Goal: Task Accomplishment & Management: Use online tool/utility

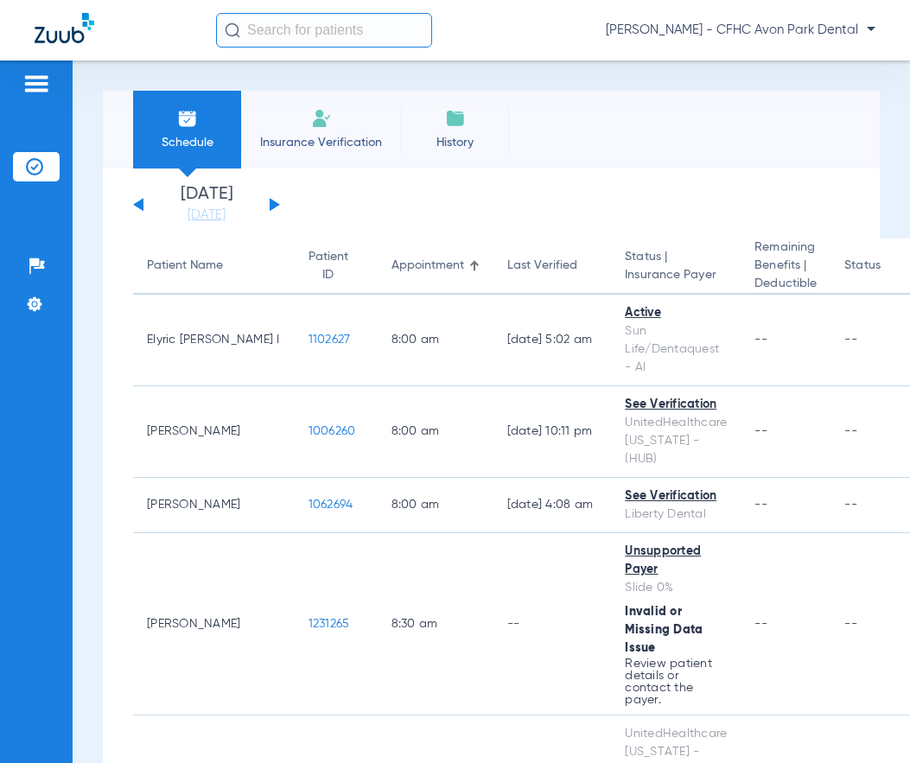
click at [274, 206] on button at bounding box center [275, 204] width 10 height 13
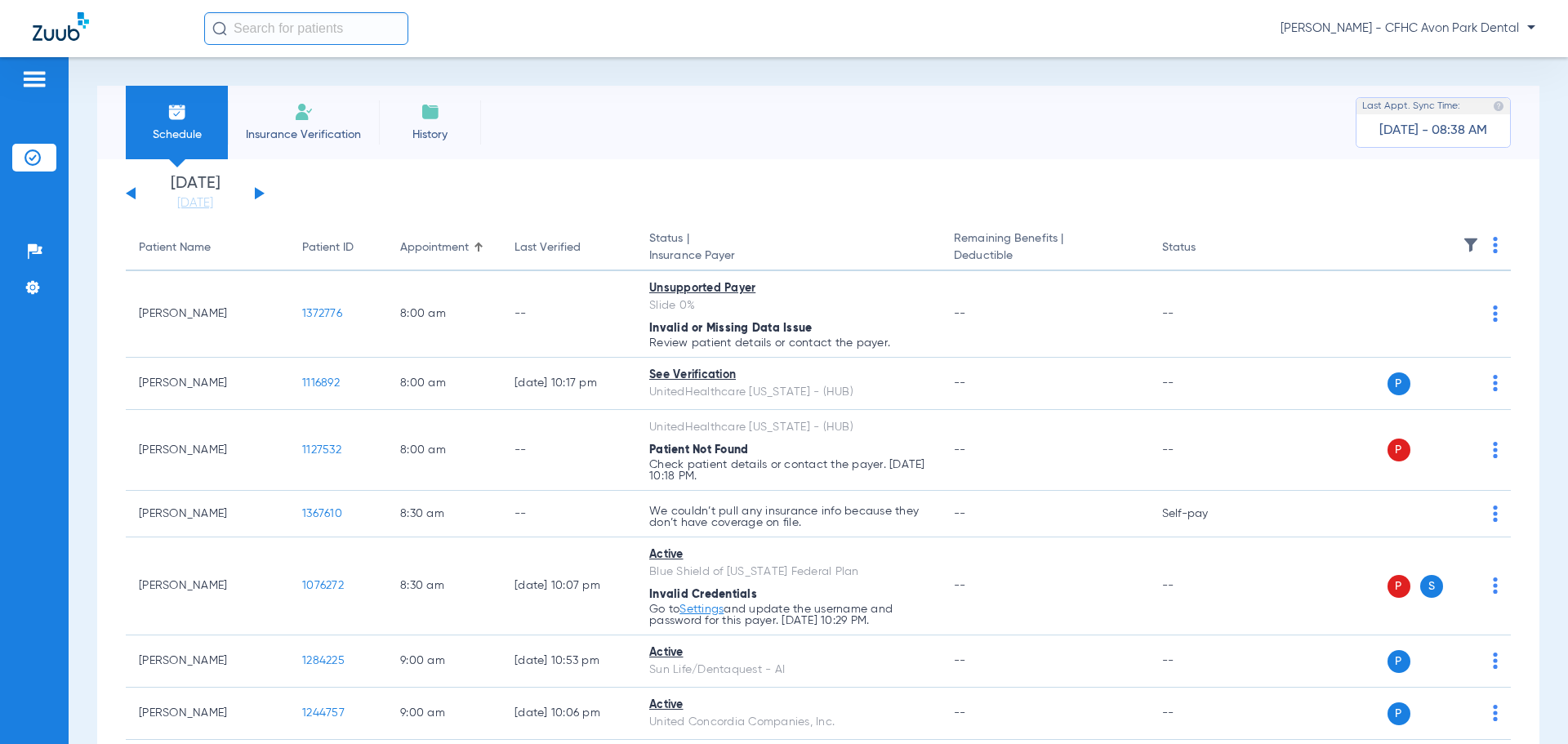
click at [859, 242] on img at bounding box center [1470, 245] width 16 height 16
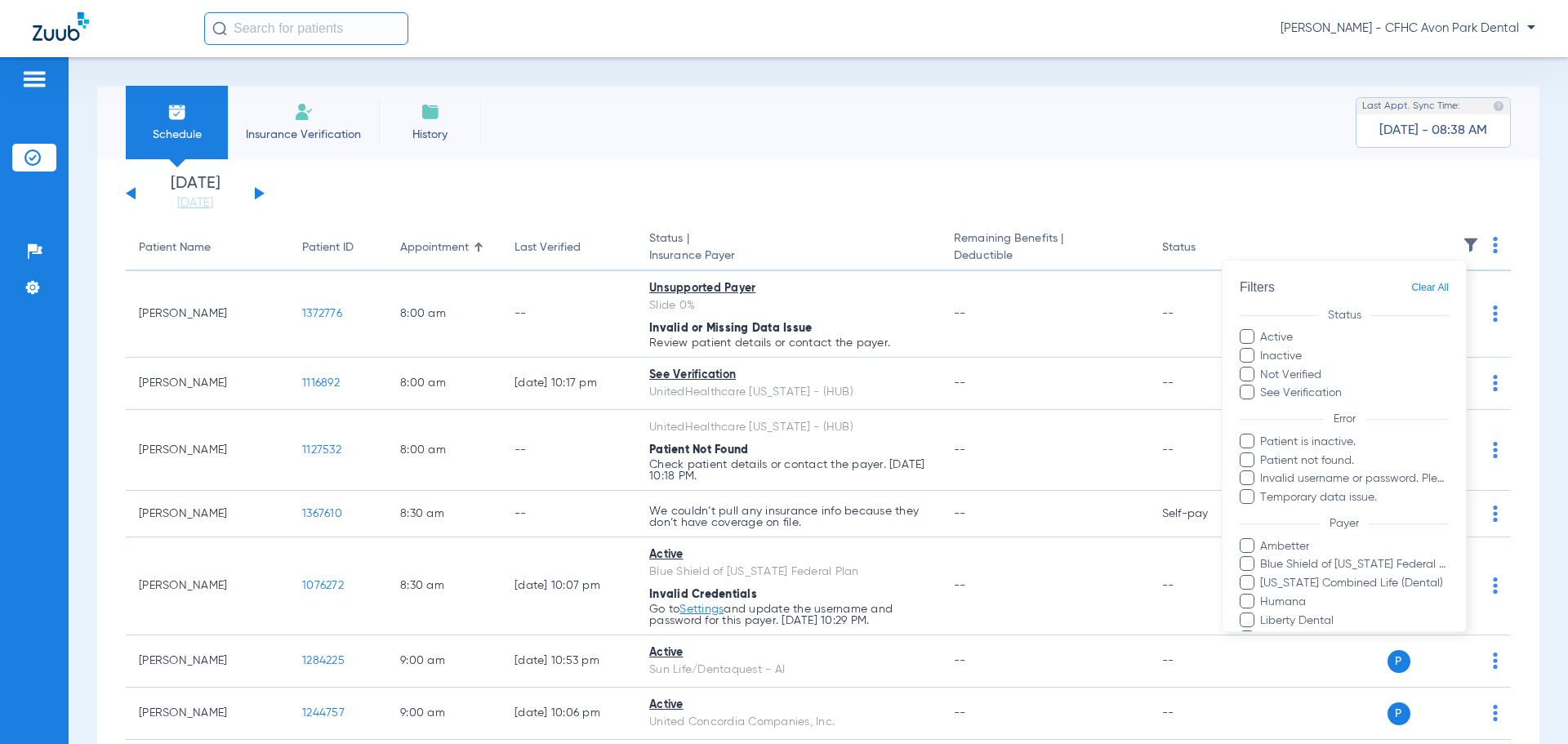
click at [859, 335] on span at bounding box center [1247, 337] width 15 height 15
click at [859, 332] on input "Active" at bounding box center [1295, 332] width 0 height 0
click at [859, 374] on span at bounding box center [1247, 374] width 15 height 15
click at [859, 370] on input "Not Verified" at bounding box center [1323, 370] width 0 height 0
click at [859, 397] on span at bounding box center [1247, 392] width 15 height 15
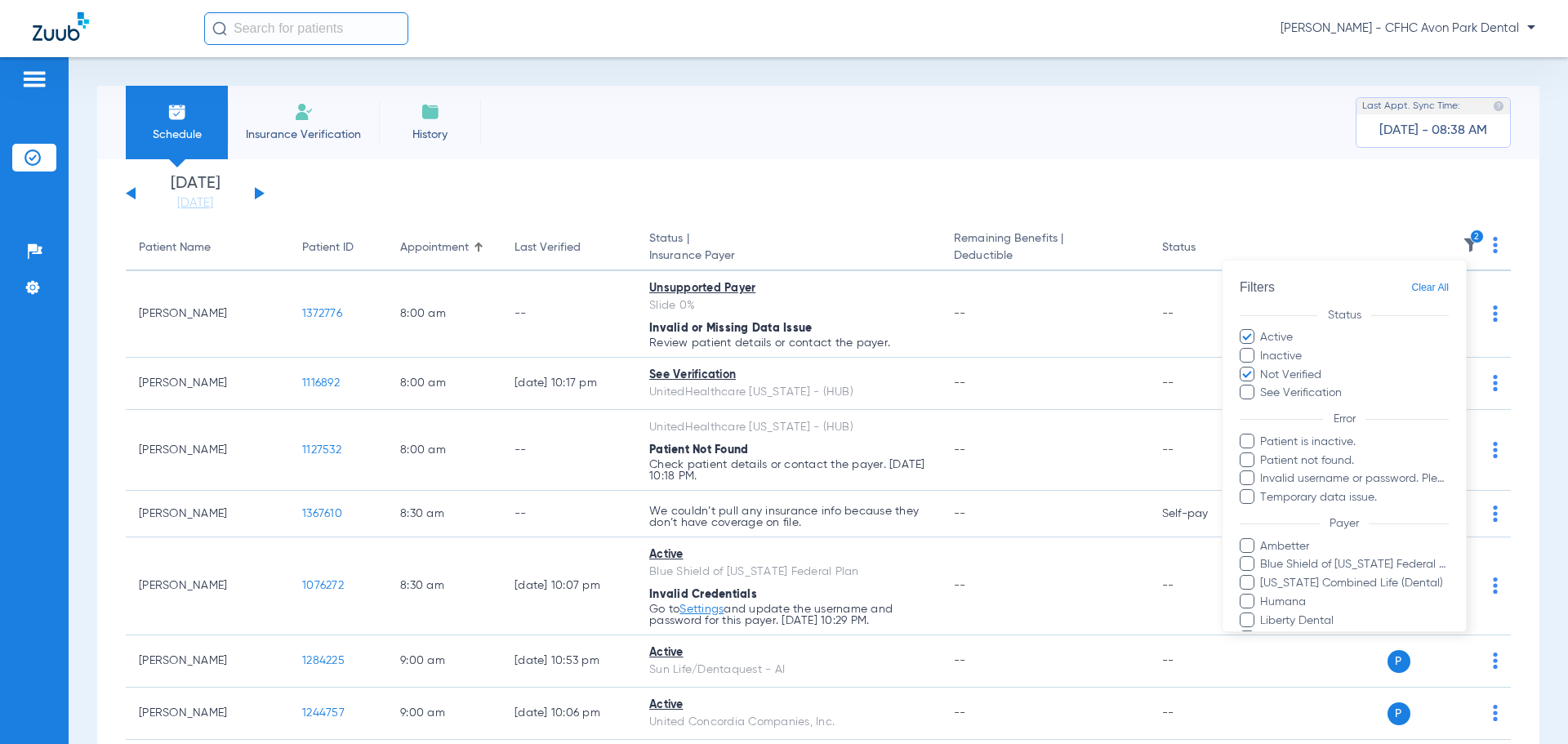
click at [859, 388] on input "See Verification" at bounding box center [1344, 388] width 0 height 0
click at [859, 360] on span at bounding box center [1247, 355] width 15 height 15
click at [859, 351] on input "Inactive" at bounding box center [1304, 351] width 0 height 0
drag, startPoint x: 1244, startPoint y: 444, endPoint x: 1246, endPoint y: 476, distance: 32.1
click at [859, 447] on span at bounding box center [1247, 441] width 15 height 15
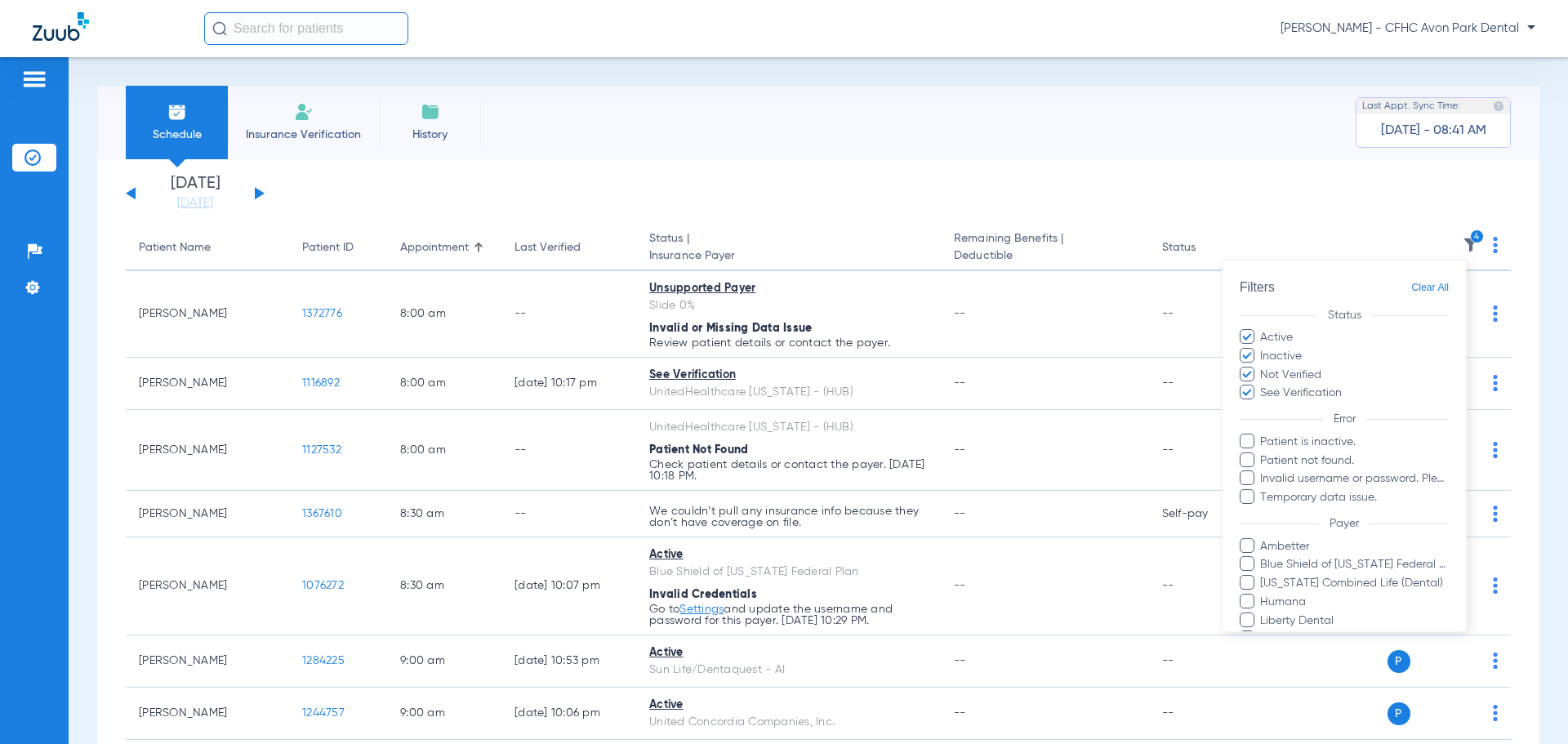
click at [859, 453] on input "Patient is inactive." at bounding box center [1263, 453] width 0 height 0
click at [859, 476] on span at bounding box center [1247, 478] width 15 height 15
click at [859, 490] on input "Invalid username or password. Please go to Settings > Insurance Verification > …" at bounding box center [1263, 490] width 0 height 0
click at [859, 453] on span at bounding box center [1247, 460] width 15 height 15
click at [859, 472] on input "Patient not found." at bounding box center [1263, 472] width 0 height 0
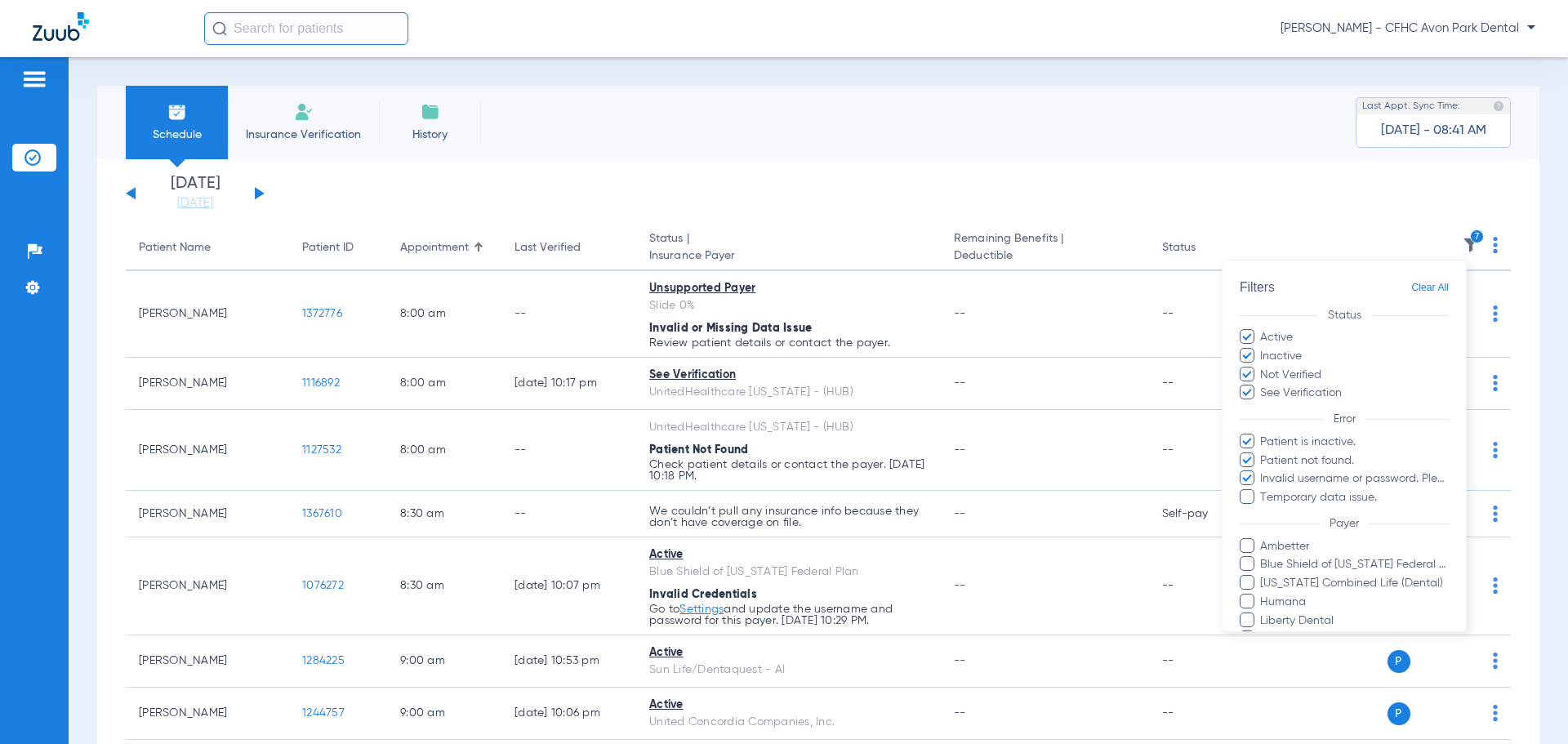
click at [859, 495] on span at bounding box center [1247, 497] width 15 height 15
click at [859, 509] on input "Temporary data issue." at bounding box center [1263, 509] width 0 height 0
click at [859, 474] on span at bounding box center [1247, 478] width 15 height 15
click at [859, 490] on input "Invalid username or password. Please go to Settings > Insurance Verification > …" at bounding box center [1263, 490] width 0 height 0
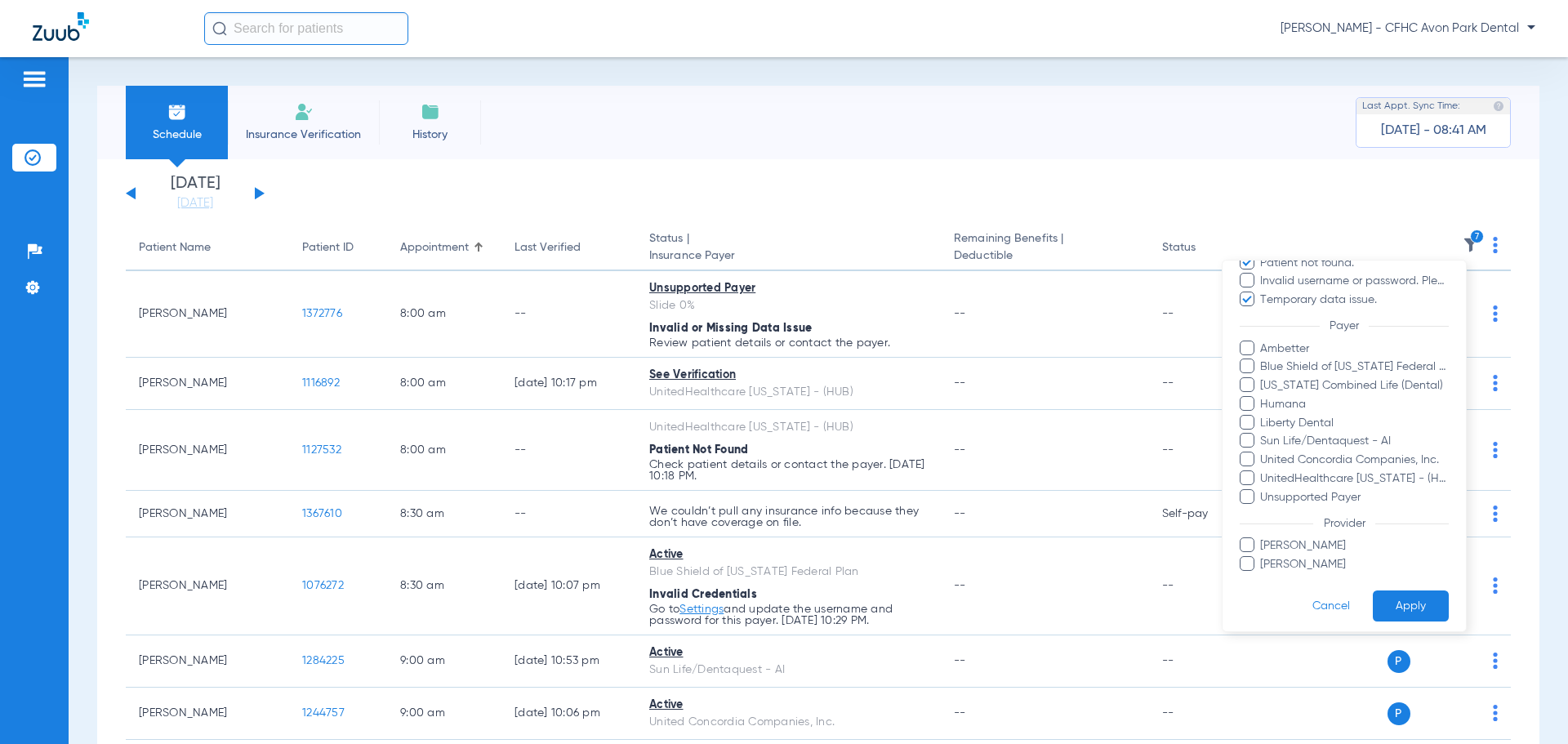
scroll to position [205, 0]
click at [859, 344] on span at bounding box center [1247, 340] width 15 height 15
click at [859, 353] on input "Ambetter" at bounding box center [1263, 353] width 0 height 0
click at [859, 351] on ul "Ambetter Blue Shield of [US_STATE] Federal Plan [US_STATE] Combined Life (Denta…" at bounding box center [1343, 415] width 209 height 165
drag, startPoint x: 1243, startPoint y: 370, endPoint x: 1233, endPoint y: 433, distance: 63.8
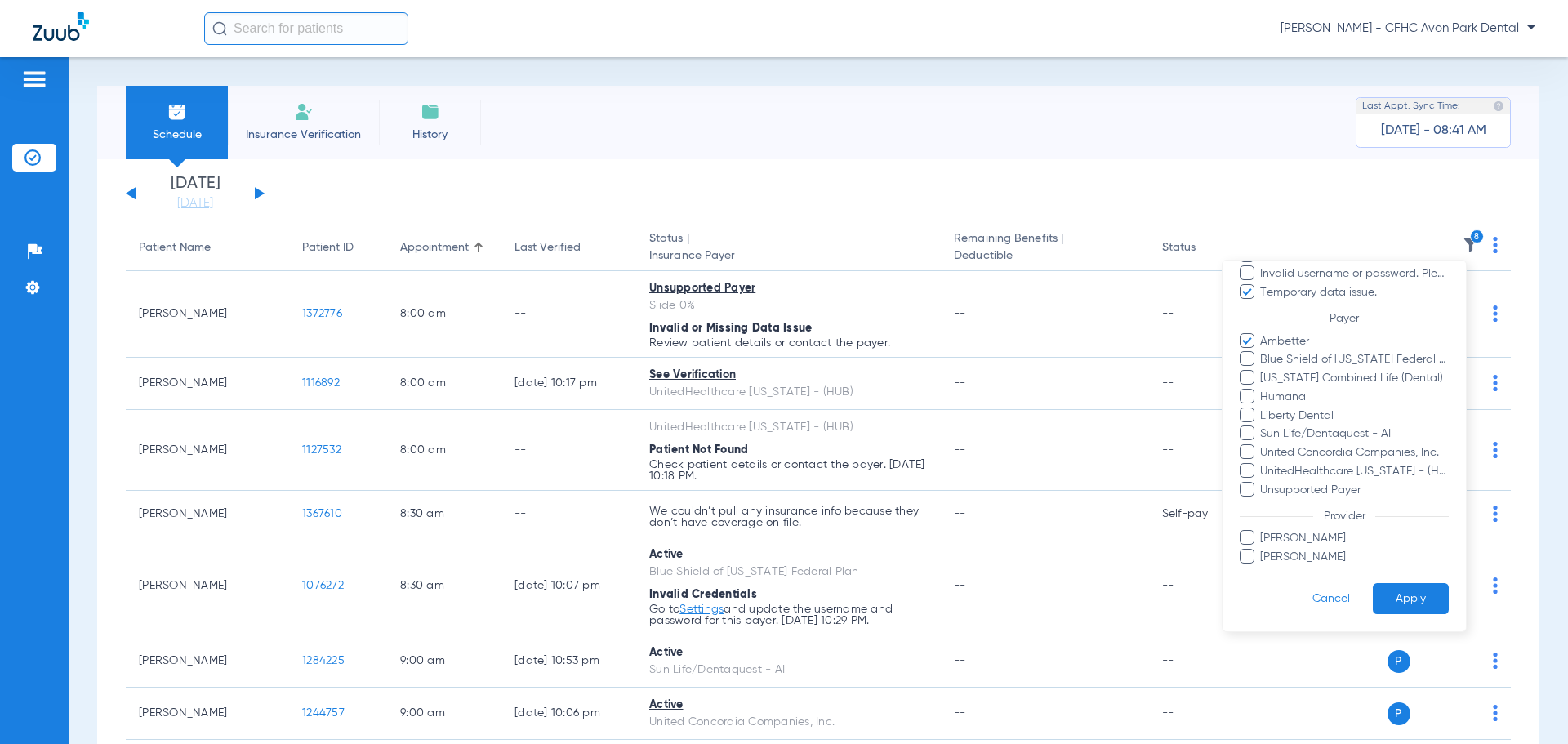
click at [859, 375] on span at bounding box center [1247, 377] width 15 height 15
click at [859, 389] on input "[US_STATE] Combined Life (Dental)" at bounding box center [1263, 389] width 0 height 0
click at [859, 487] on span at bounding box center [1247, 490] width 15 height 15
click at [859, 501] on input "Unsupported Payer" at bounding box center [1263, 501] width 0 height 0
click at [859, 478] on label "UnitedHealthcare [US_STATE] - (HUB)" at bounding box center [1343, 472] width 209 height 17
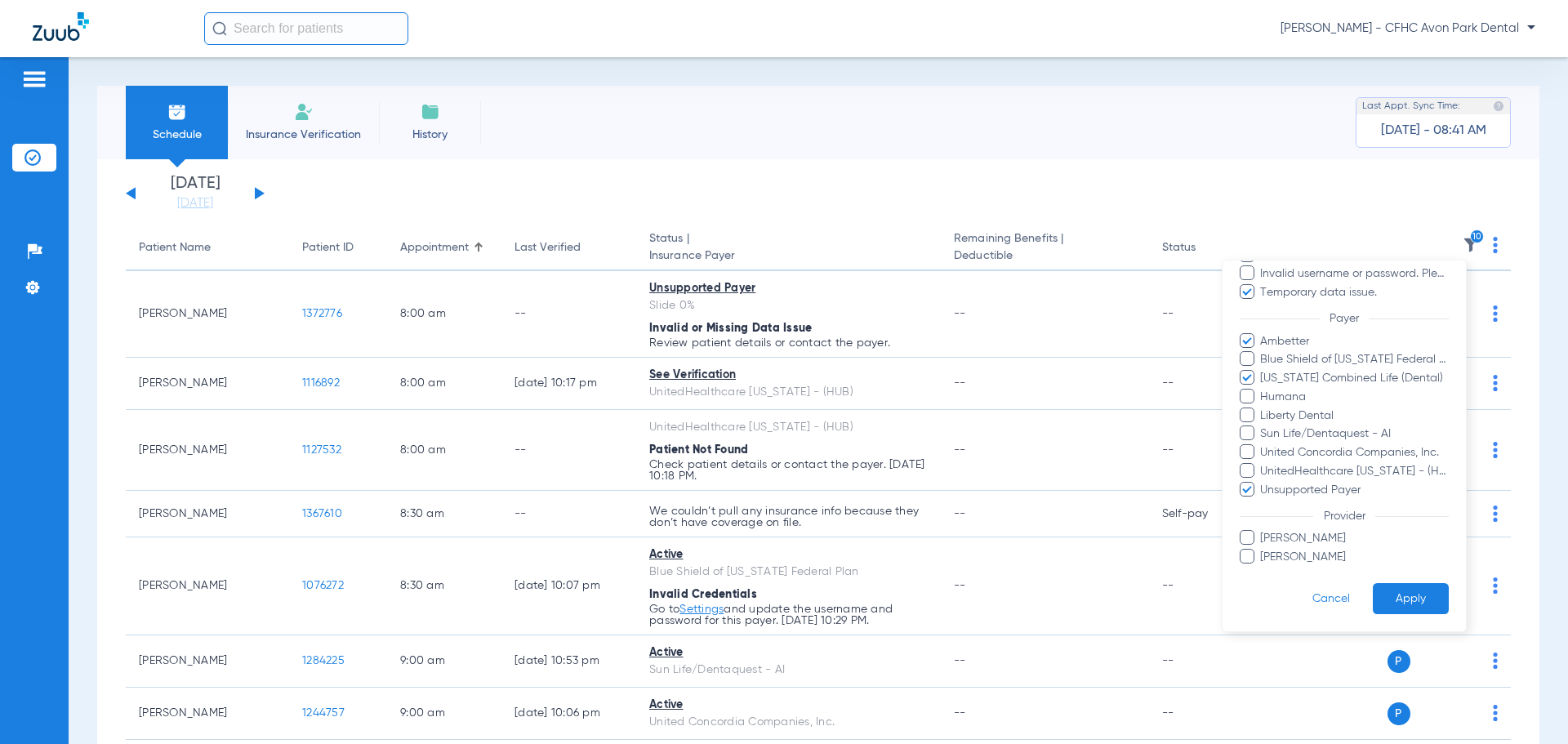
click at [859, 483] on input "UnitedHealthcare [US_STATE] - (HUB)" at bounding box center [1263, 483] width 0 height 0
click at [859, 455] on span at bounding box center [1247, 452] width 15 height 15
click at [859, 464] on input "United Concordia Companies, Inc." at bounding box center [1263, 464] width 0 height 0
click at [859, 439] on span at bounding box center [1247, 433] width 15 height 15
click at [859, 445] on input "Sun Life/Dentaquest - AI" at bounding box center [1263, 445] width 0 height 0
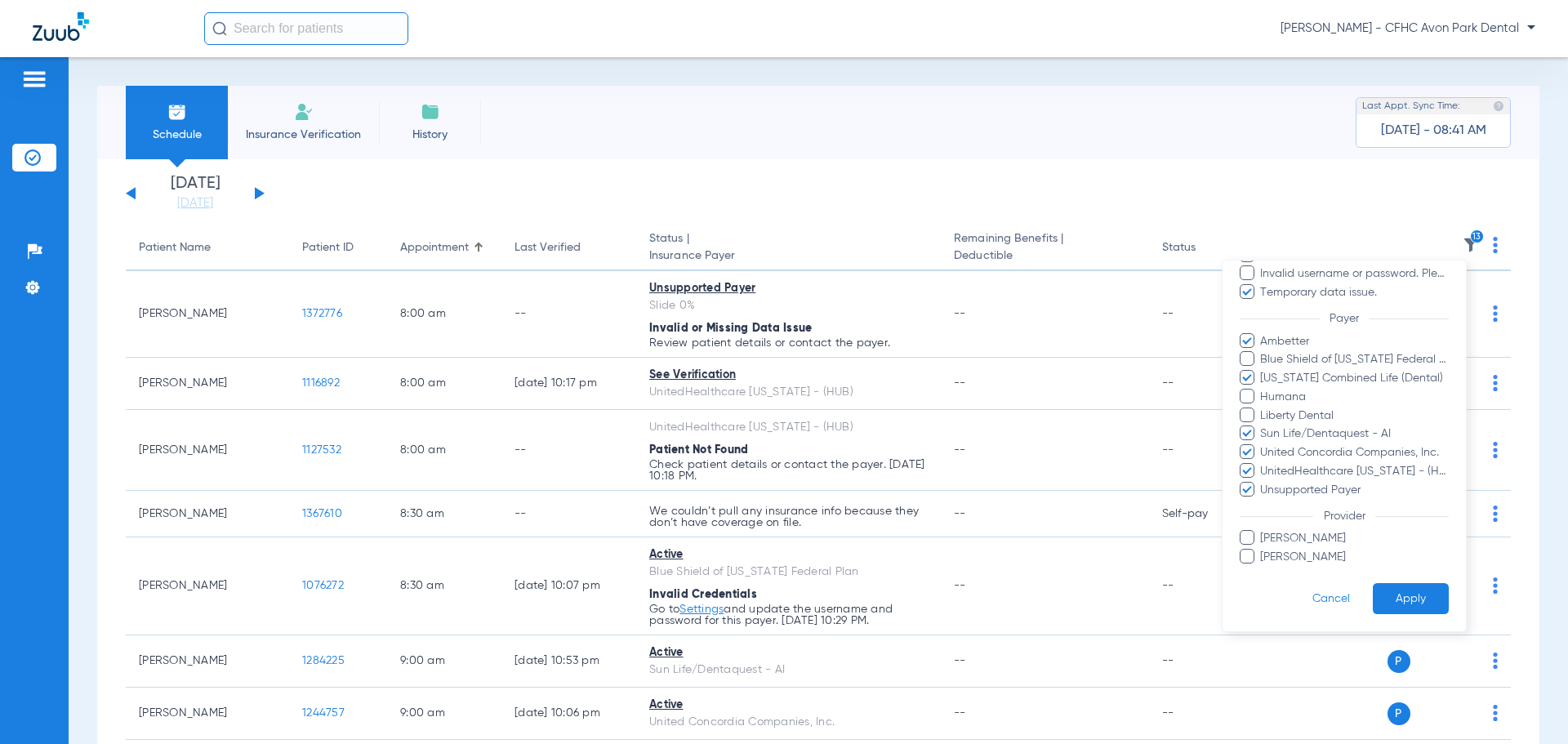
click at [859, 411] on span at bounding box center [1247, 415] width 15 height 15
click at [859, 427] on input "Liberty Dental" at bounding box center [1263, 427] width 0 height 0
click at [859, 374] on span at bounding box center [1247, 377] width 15 height 15
click at [859, 389] on input "[US_STATE] Combined Life (Dental)" at bounding box center [1263, 389] width 0 height 0
click at [859, 392] on span at bounding box center [1247, 396] width 15 height 15
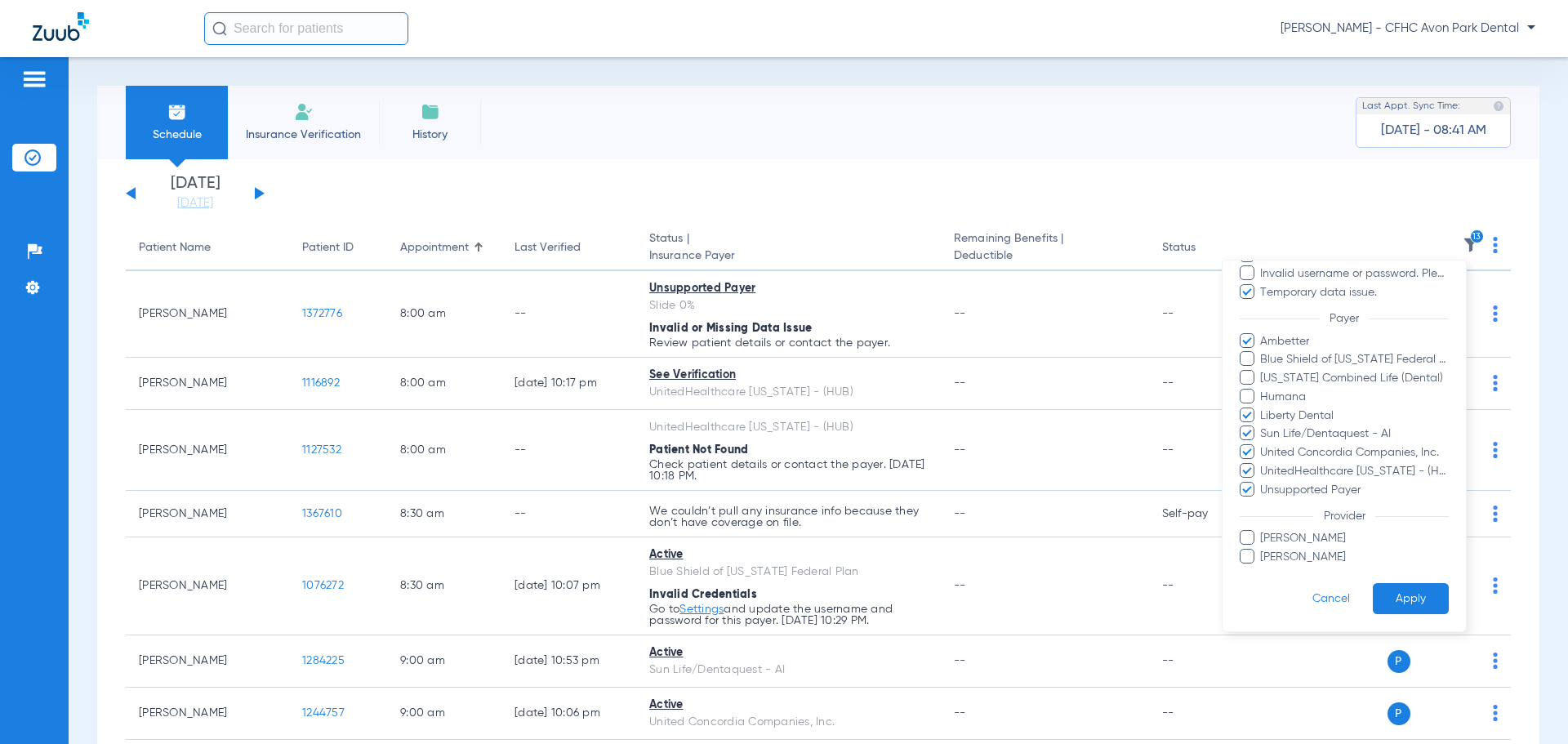
click at [859, 408] on input "Humana" at bounding box center [1263, 408] width 0 height 0
click at [859, 370] on ul "Ambetter Blue Shield of [US_STATE] Federal Plan [US_STATE] Combined Life (Denta…" at bounding box center [1343, 415] width 209 height 165
click at [859, 361] on span at bounding box center [1247, 358] width 15 height 15
click at [859, 371] on input "Blue Shield of [US_STATE] Federal Plan" at bounding box center [1263, 371] width 0 height 0
click at [859, 592] on button "Apply" at bounding box center [1410, 599] width 76 height 32
